Goal: Task Accomplishment & Management: Use online tool/utility

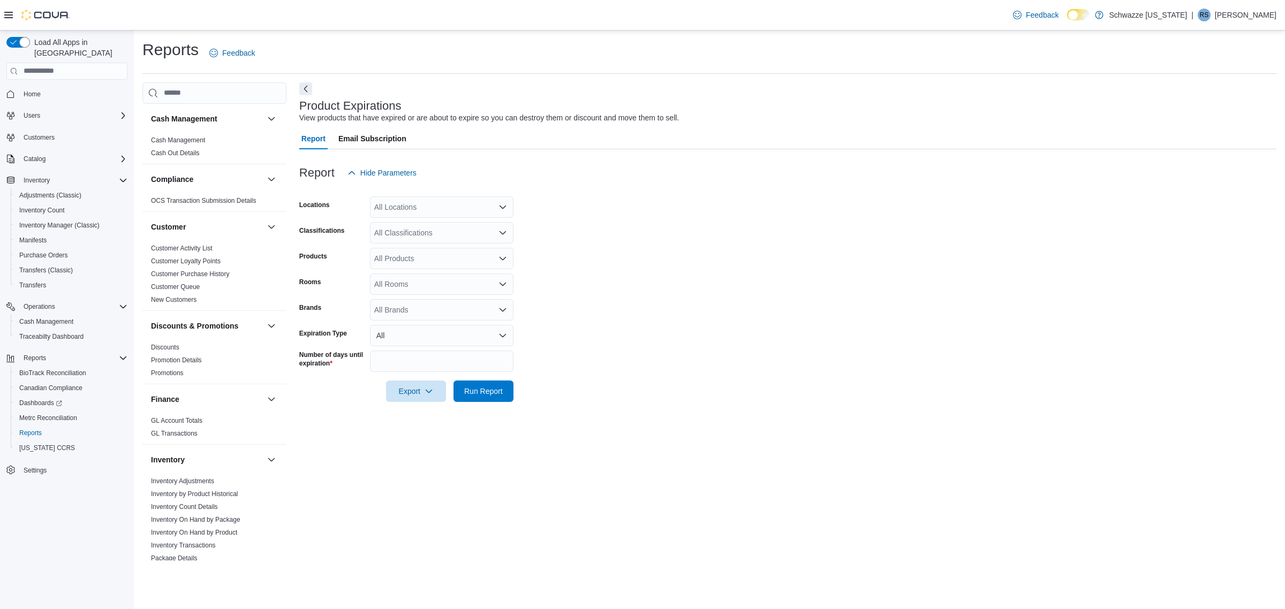
click at [430, 206] on div "All Locations" at bounding box center [441, 206] width 143 height 21
type input "**"
click at [472, 228] on div "SB - [GEOGRAPHIC_DATA]" at bounding box center [441, 225] width 131 height 11
click at [609, 260] on form "Locations SB - Highlands Classifications All Classifications Products All Produ…" at bounding box center [787, 293] width 977 height 218
click at [480, 390] on span "Run Report" at bounding box center [483, 390] width 39 height 11
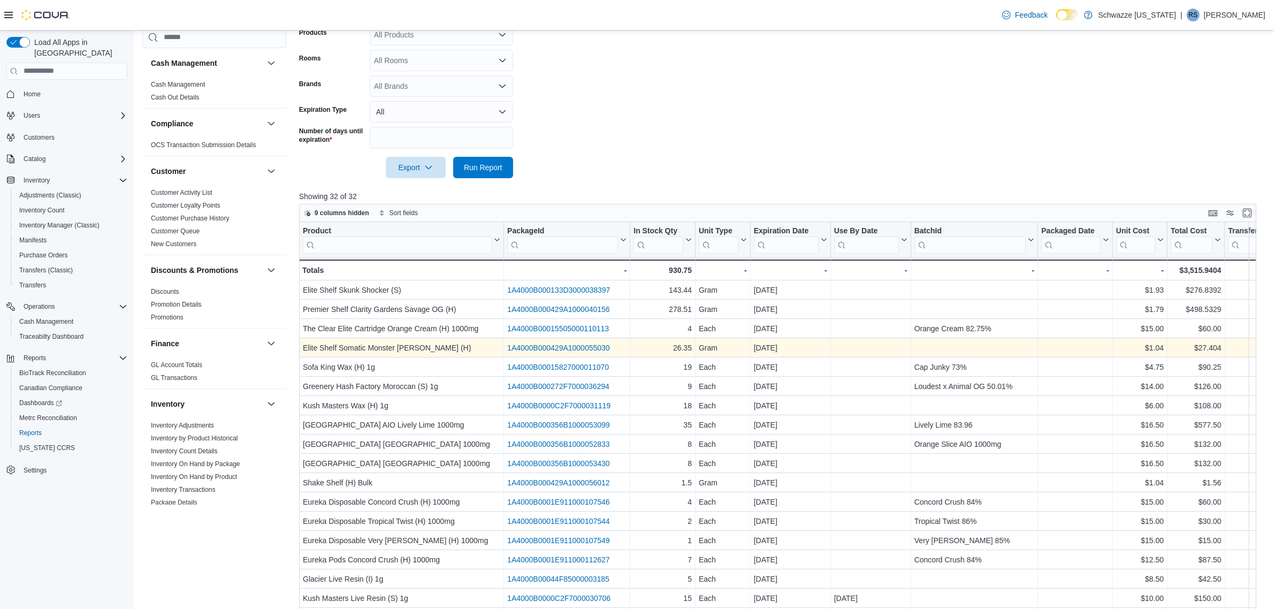
scroll to position [201, 0]
